Goal: Transaction & Acquisition: Subscribe to service/newsletter

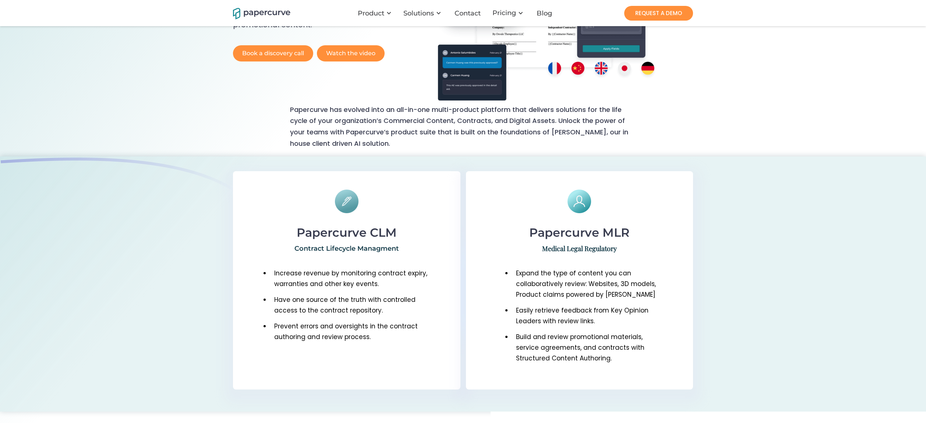
scroll to position [177, 0]
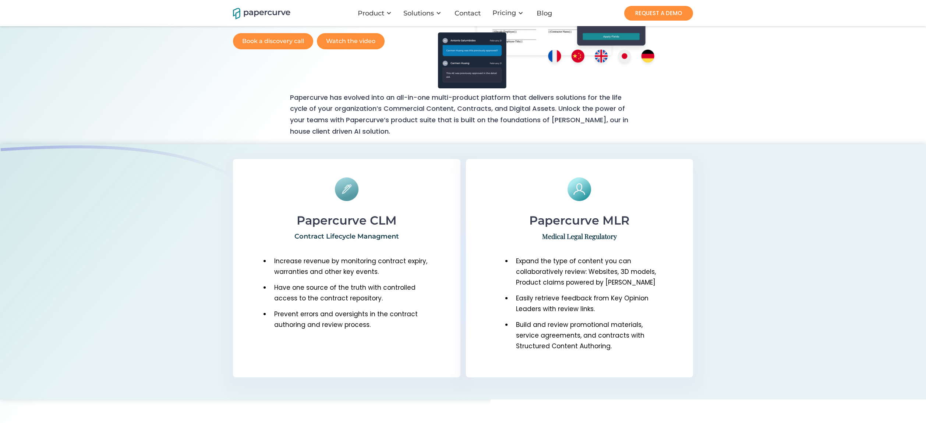
click at [593, 221] on h6 "Papercurve MLR" at bounding box center [580, 220] width 100 height 13
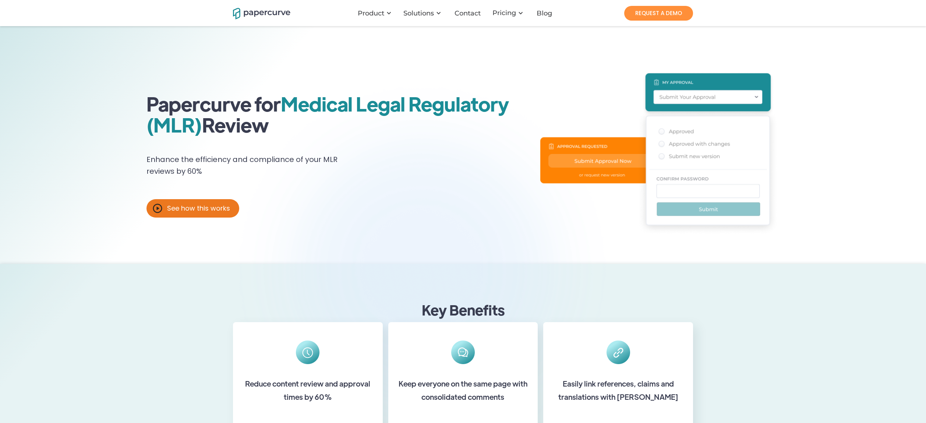
click at [187, 207] on div "See how this works" at bounding box center [198, 208] width 63 height 7
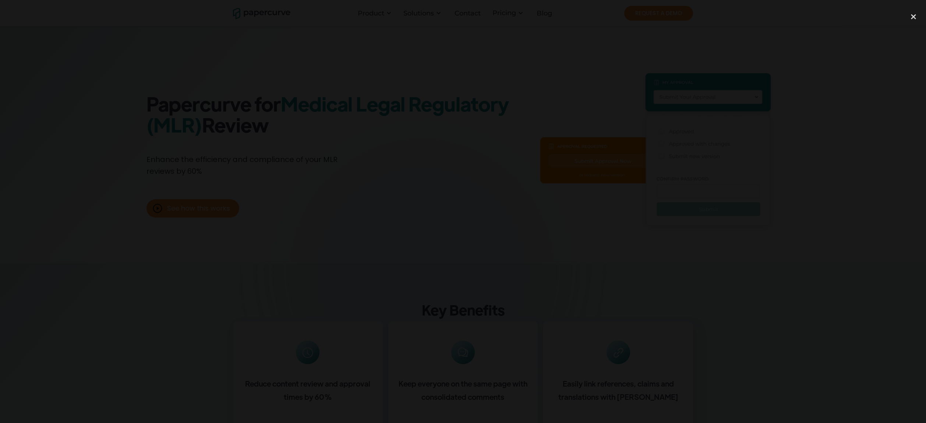
click at [642, 70] on div at bounding box center [463, 211] width 926 height 406
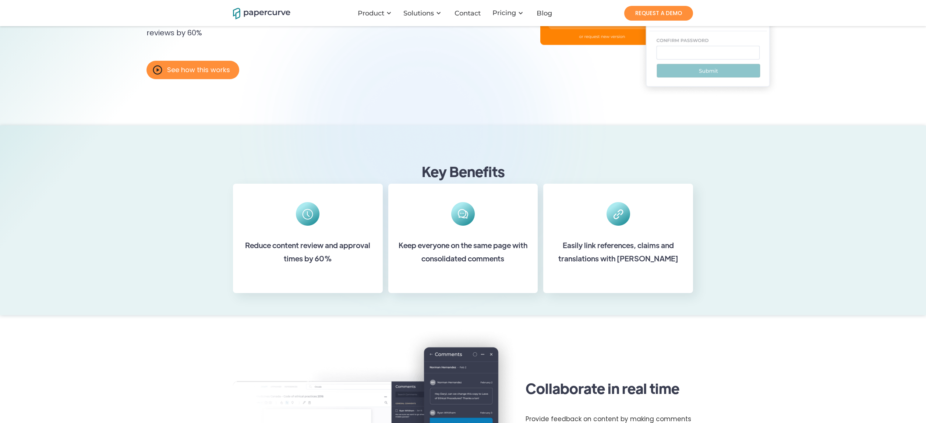
scroll to position [170, 0]
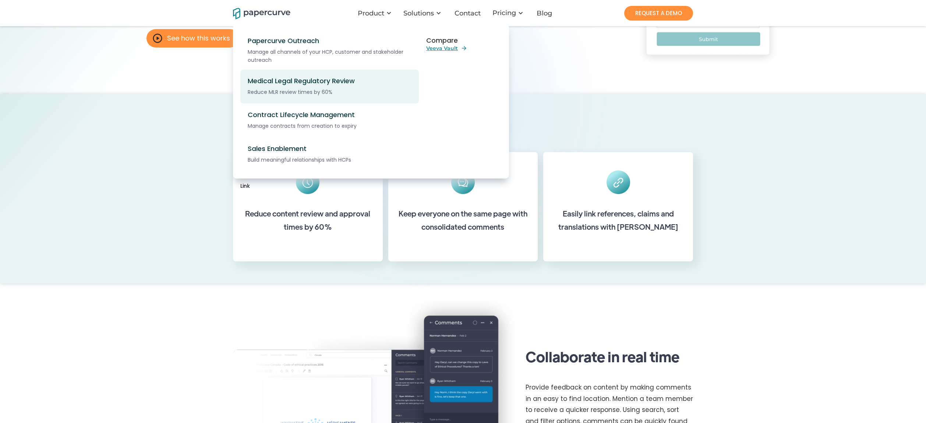
click at [297, 77] on div "Medical Legal Regulatory Review" at bounding box center [334, 81] width 172 height 8
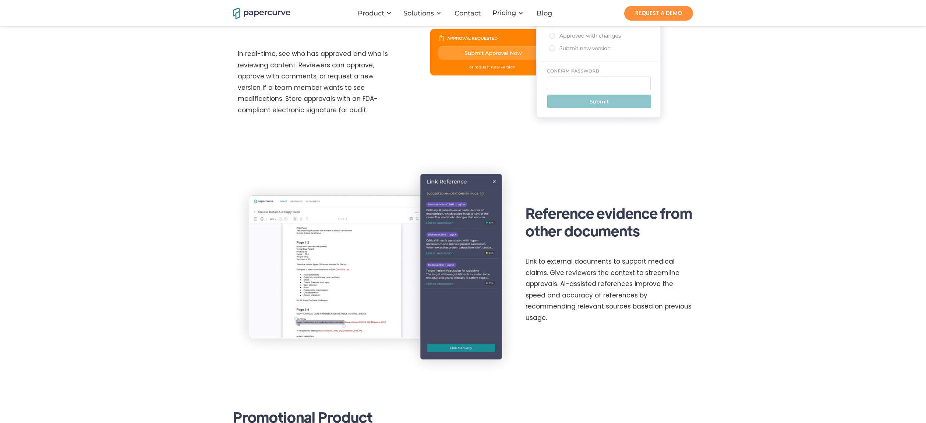
scroll to position [664, 0]
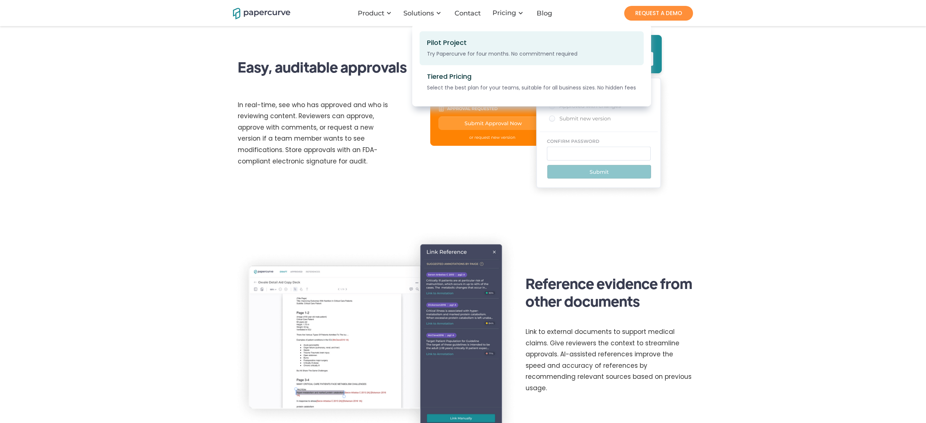
click at [510, 48] on div "Pilot Project Try Papercurve for four months. No commitment required" at bounding box center [500, 48] width 147 height 19
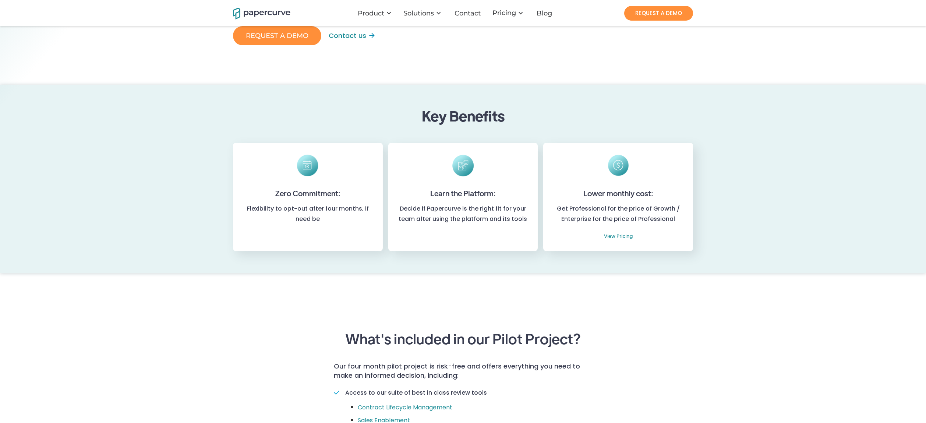
scroll to position [94, 0]
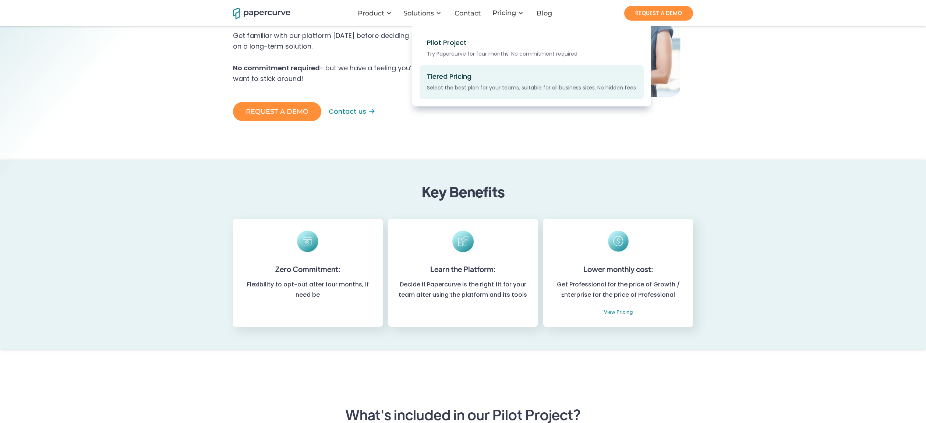
click at [458, 84] on div "Select the best plan for your teams, suitable for all business sizes. No hidden…" at bounding box center [537, 88] width 220 height 8
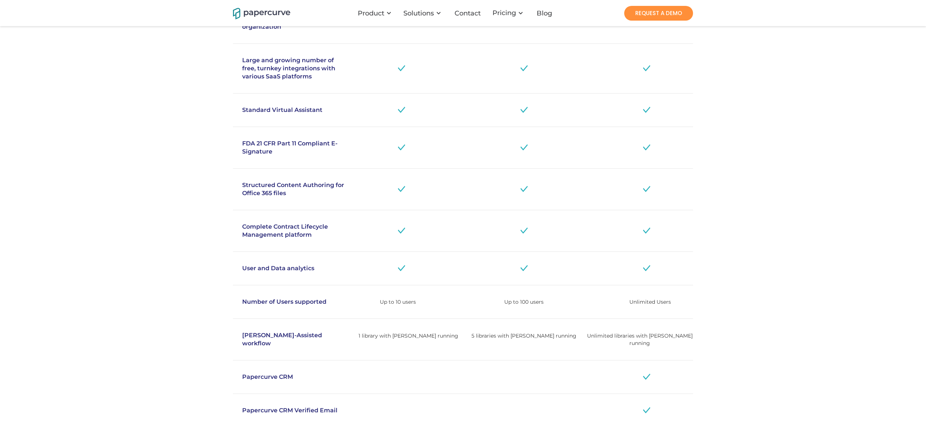
scroll to position [570, 0]
